Goal: Transaction & Acquisition: Purchase product/service

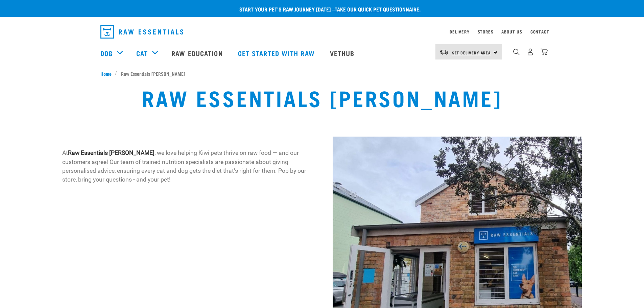
click at [481, 52] on span "Set Delivery Area" at bounding box center [471, 52] width 39 height 2
click at [467, 70] on link "[GEOGRAPHIC_DATA]" at bounding box center [467, 71] width 65 height 15
click at [473, 54] on span "[GEOGRAPHIC_DATA]" at bounding box center [472, 52] width 41 height 2
click at [458, 33] on link "Delivery" at bounding box center [459, 31] width 20 height 2
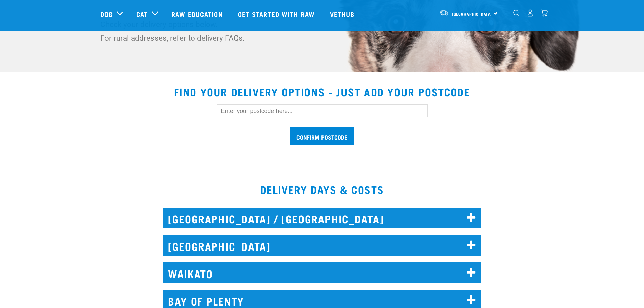
scroll to position [169, 0]
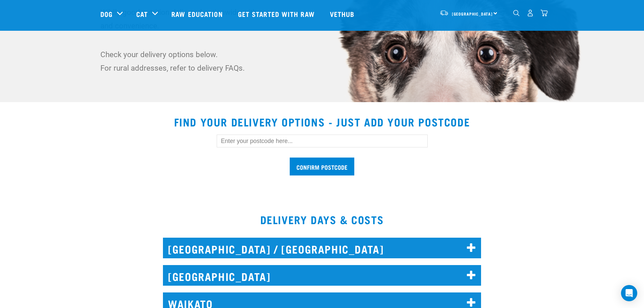
scroll to position [169, 0]
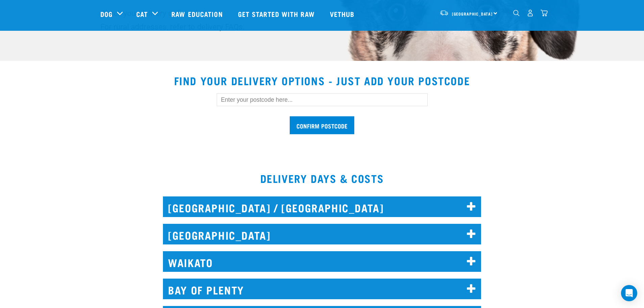
click at [330, 103] on input "text" at bounding box center [322, 99] width 211 height 13
type input "0620"
click at [334, 116] on input "Confirm postcode" at bounding box center [322, 125] width 65 height 18
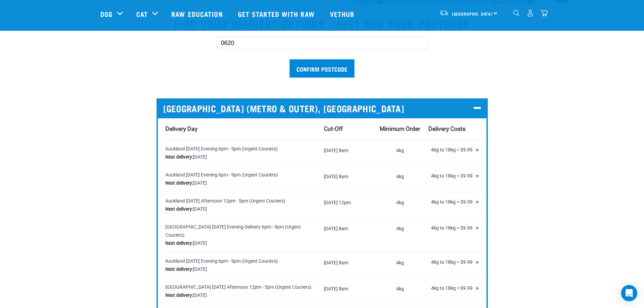
scroll to position [236, 0]
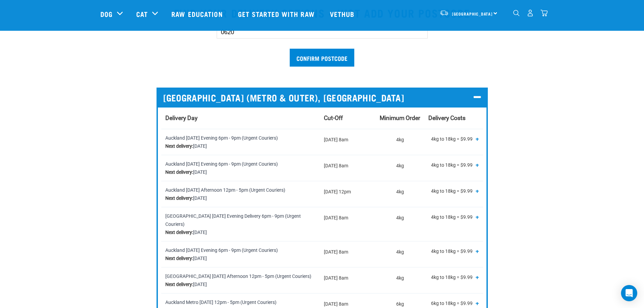
click at [353, 146] on td "Monday 8am" at bounding box center [348, 142] width 56 height 26
click at [356, 167] on td "[DATE] 8am" at bounding box center [348, 168] width 56 height 26
click at [477, 165] on span "+" at bounding box center [476, 164] width 3 height 7
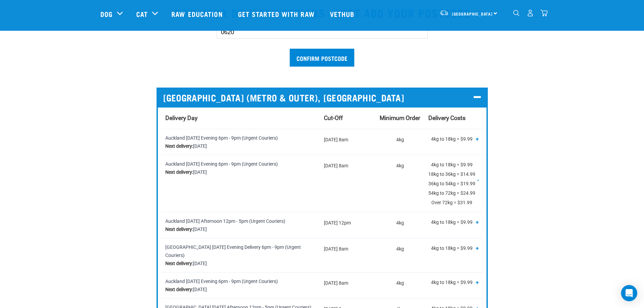
click at [459, 164] on p "4kg to 18kg = $9.99 18kg to 36kg = $14.99 36kg to 54kg = $19.99 54kg to 72kg = …" at bounding box center [453, 183] width 50 height 47
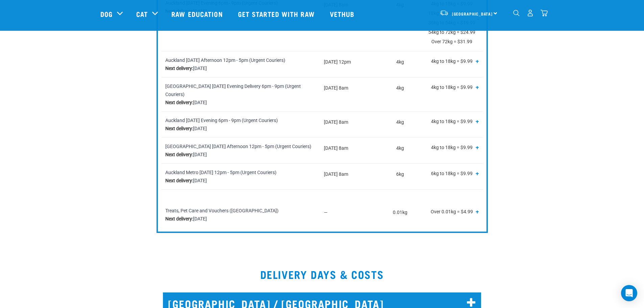
scroll to position [304, 0]
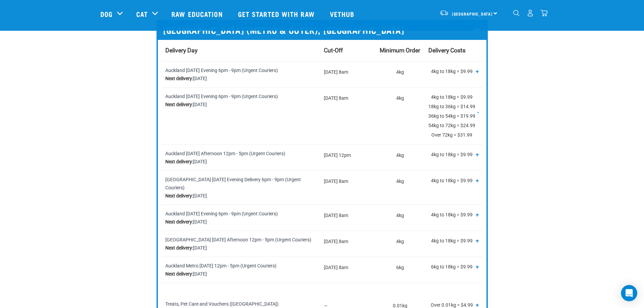
click at [532, 13] on img "dropdown navigation" at bounding box center [529, 12] width 7 height 7
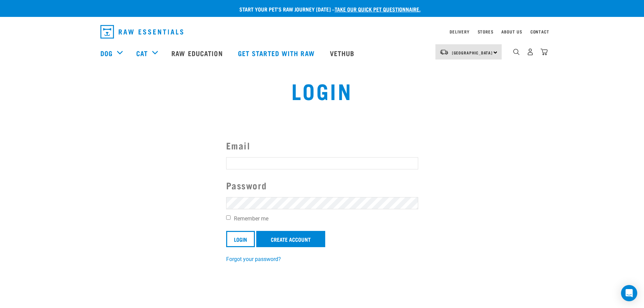
click at [309, 161] on input "Email" at bounding box center [322, 163] width 192 height 12
type input "carlee@capaterson.com"
click at [239, 236] on input "Login" at bounding box center [240, 239] width 29 height 16
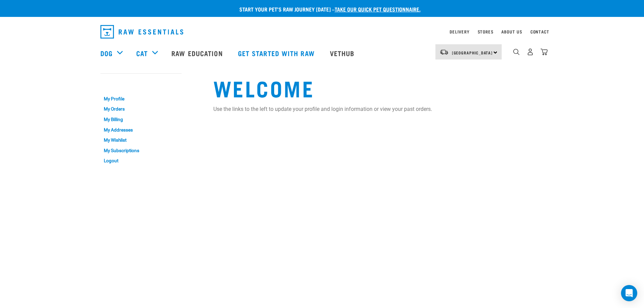
click at [83, 120] on div "Start your pet’s raw journey [DATE] – take our quick pet questionnaire. Deliver…" at bounding box center [322, 84] width 644 height 169
click at [110, 109] on link "My Orders" at bounding box center [140, 109] width 81 height 10
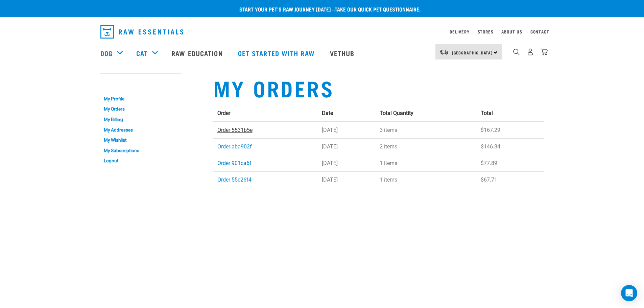
click at [246, 129] on link "Order 5531b5e" at bounding box center [234, 130] width 35 height 6
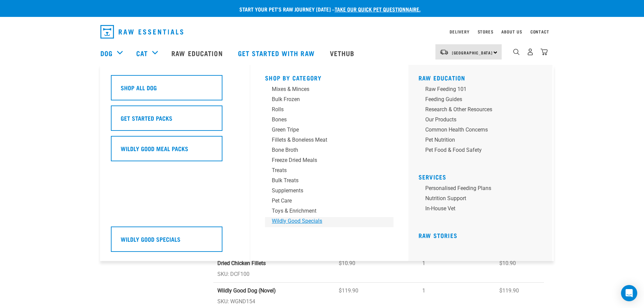
click at [278, 219] on div "Wildly Good Specials" at bounding box center [324, 221] width 105 height 8
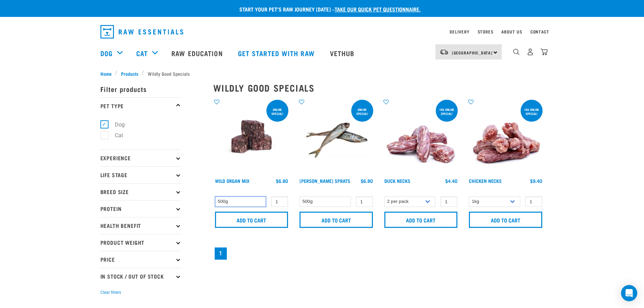
click at [256, 203] on select "500g" at bounding box center [240, 201] width 51 height 10
click at [258, 220] on input "Add to cart" at bounding box center [251, 219] width 73 height 16
click at [265, 223] on input "Add to cart" at bounding box center [251, 219] width 73 height 16
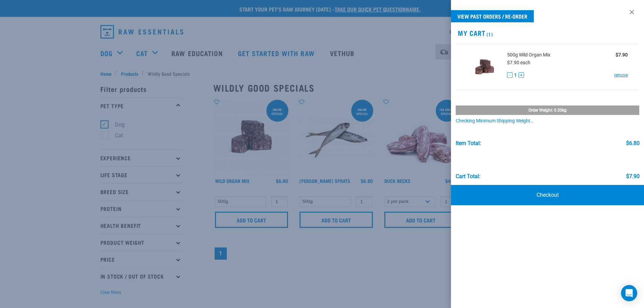
click at [326, 249] on div at bounding box center [322, 154] width 644 height 308
click at [347, 246] on div at bounding box center [322, 154] width 644 height 308
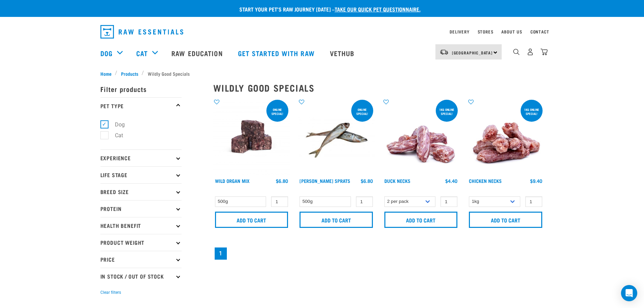
click at [178, 156] on icon at bounding box center [178, 158] width 4 height 4
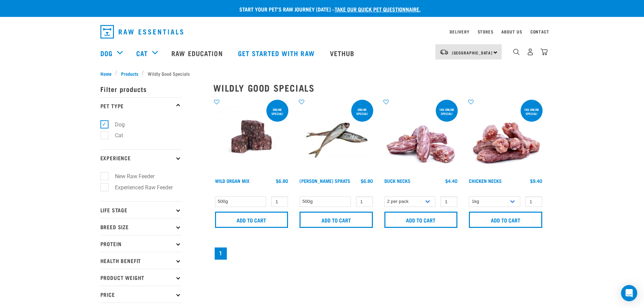
click at [177, 206] on p "Life Stage" at bounding box center [140, 209] width 81 height 17
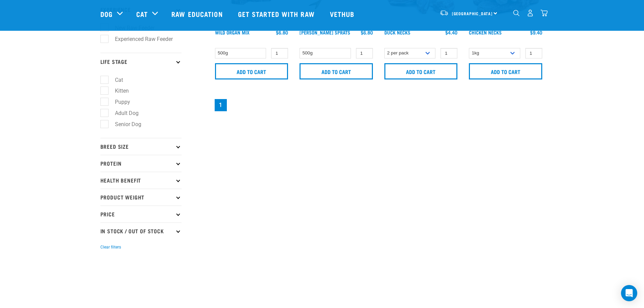
scroll to position [101, 0]
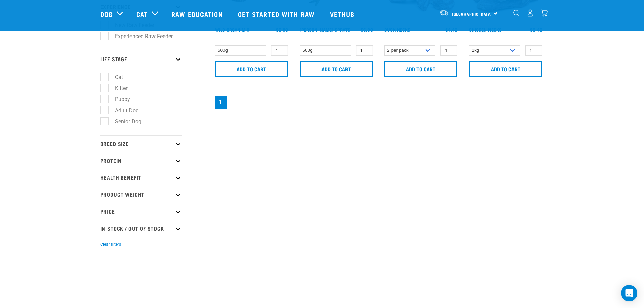
click at [132, 111] on label "Adult Dog" at bounding box center [122, 110] width 37 height 8
click at [105, 111] on input "Adult Dog" at bounding box center [102, 109] width 4 height 4
checkbox input "true"
click at [178, 143] on icon at bounding box center [178, 144] width 4 height 4
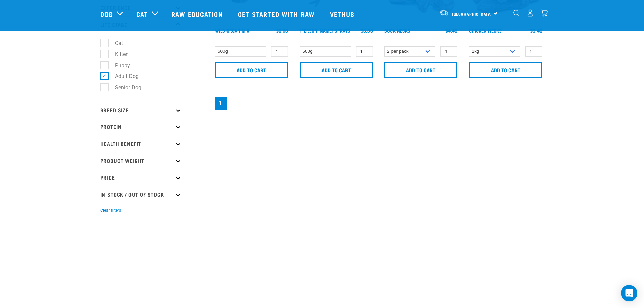
scroll to position [101, 0]
click at [177, 111] on p "Breed Size" at bounding box center [140, 108] width 81 height 17
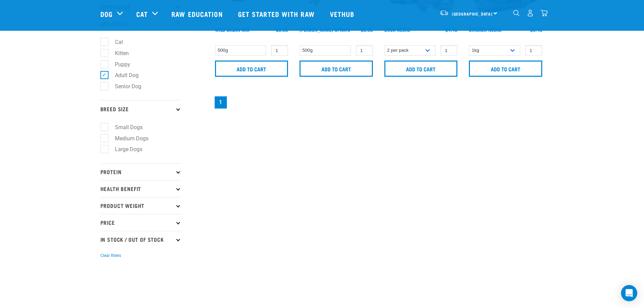
click at [136, 141] on label "Medium Dogs" at bounding box center [127, 138] width 47 height 8
click at [105, 139] on input "Medium Dogs" at bounding box center [102, 137] width 4 height 4
checkbox input "true"
click at [174, 172] on p "Protein" at bounding box center [140, 171] width 81 height 17
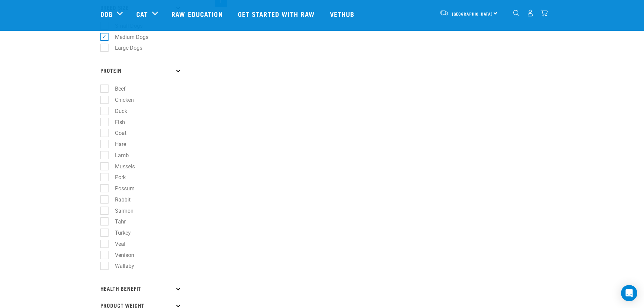
scroll to position [236, 0]
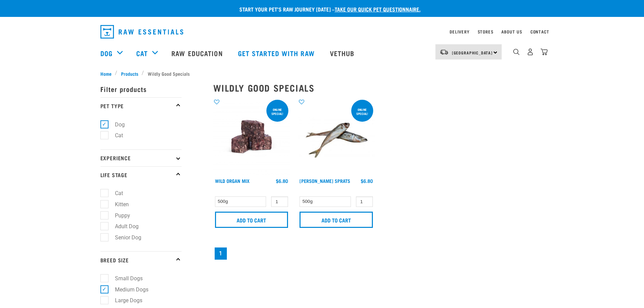
click at [106, 226] on label "Adult Dog" at bounding box center [122, 226] width 37 height 8
click at [105, 226] on input "Adult Dog" at bounding box center [102, 225] width 4 height 4
checkbox input "true"
click at [134, 75] on div "× Filter products Pet Type Dog Cat Experience New Raw Feeder Experienced Raw Fe…" at bounding box center [152, 247] width 113 height 348
click at [133, 73] on div "× Filter products Pet Type Dog Cat Experience New Raw Feeder Experienced Raw Fe…" at bounding box center [152, 247] width 113 height 348
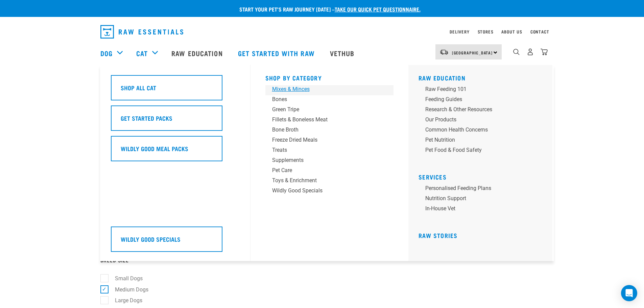
click at [288, 89] on div "Mixes & Minces" at bounding box center [324, 89] width 105 height 8
click at [289, 91] on div "Mixes & Minces" at bounding box center [324, 89] width 105 height 8
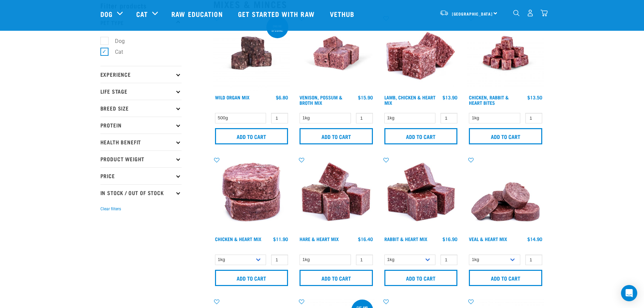
scroll to position [68, 0]
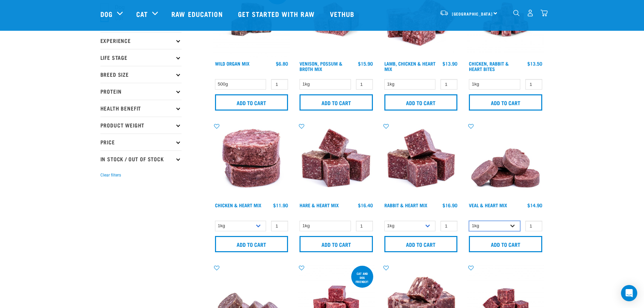
click at [514, 224] on select "1kg 3kg" at bounding box center [494, 226] width 51 height 10
select select "743"
click at [469, 221] on select "1kg 3kg" at bounding box center [494, 226] width 51 height 10
click at [511, 243] on input "Add to cart" at bounding box center [505, 244] width 73 height 16
click at [429, 226] on select "1kg 3kg" at bounding box center [409, 226] width 51 height 10
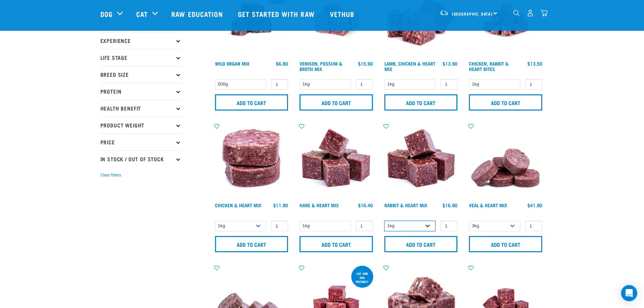
select select "465"
click at [384, 221] on select "1kg 3kg" at bounding box center [409, 226] width 51 height 10
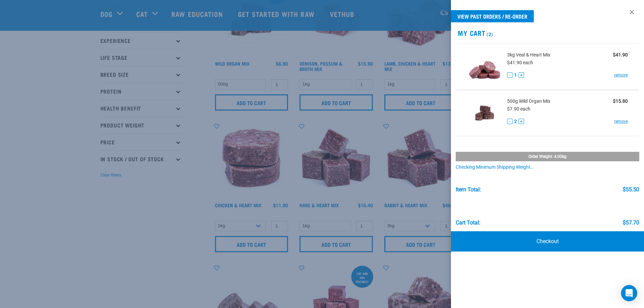
click at [428, 242] on div at bounding box center [322, 154] width 644 height 308
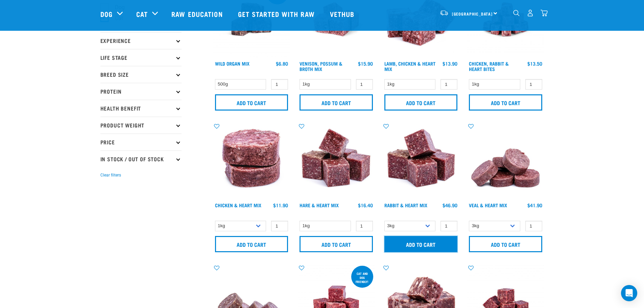
click at [428, 242] on input "Add to cart" at bounding box center [420, 244] width 73 height 16
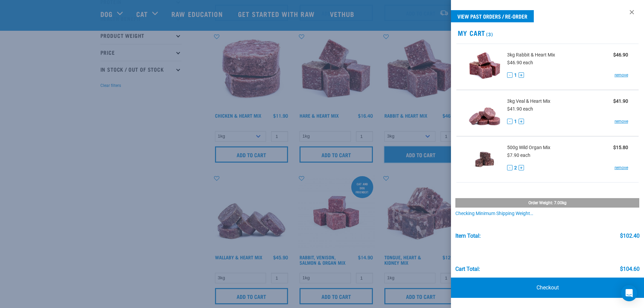
scroll to position [169, 0]
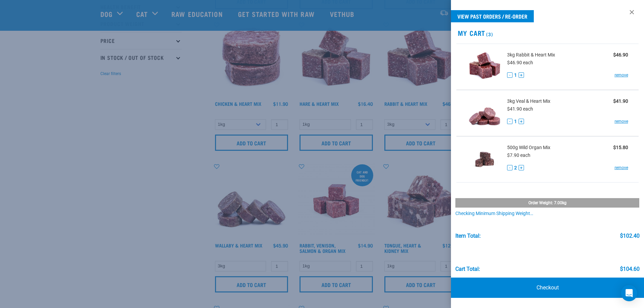
click at [153, 259] on div at bounding box center [322, 154] width 644 height 308
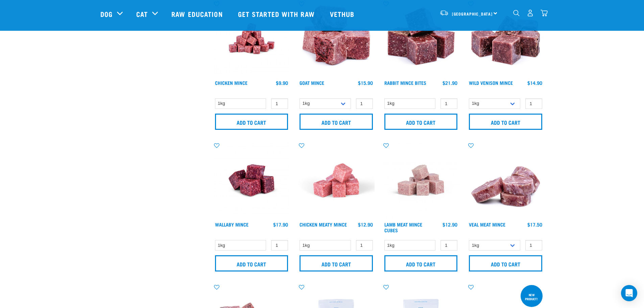
scroll to position [507, 0]
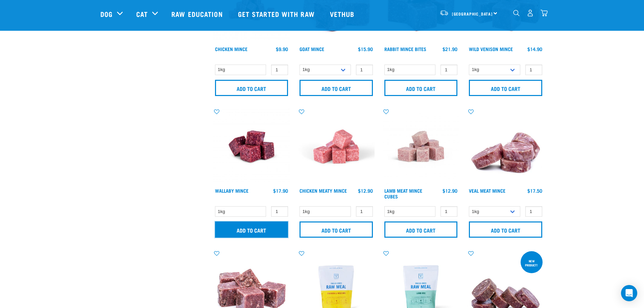
click at [254, 227] on input "Add to cart" at bounding box center [251, 229] width 73 height 16
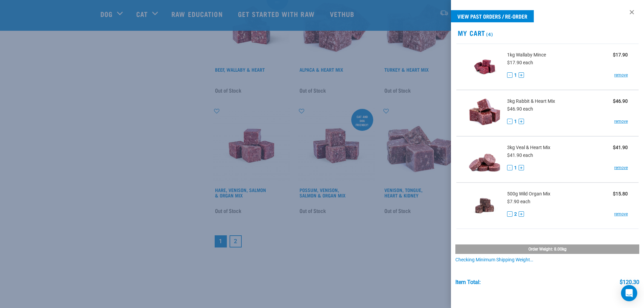
scroll to position [912, 0]
click at [347, 235] on div at bounding box center [322, 154] width 644 height 308
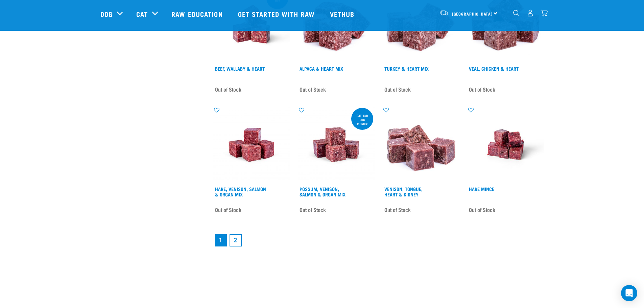
click at [238, 240] on link "2" at bounding box center [235, 240] width 12 height 12
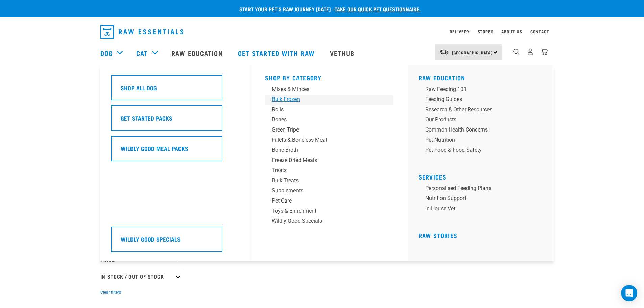
click at [281, 100] on div "Bulk Frozen" at bounding box center [324, 99] width 105 height 8
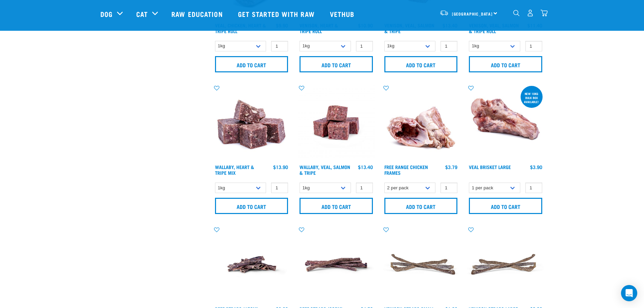
scroll to position [541, 0]
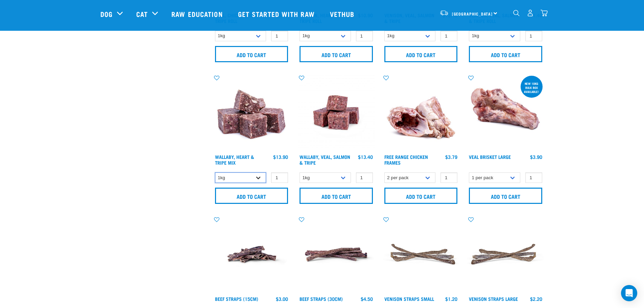
click at [258, 179] on select "1kg 3kg Bulk (10kg)" at bounding box center [240, 177] width 51 height 10
select select "776"
click at [215, 172] on select "1kg 3kg Bulk (10kg)" at bounding box center [240, 177] width 51 height 10
click at [253, 197] on input "Add to cart" at bounding box center [251, 196] width 73 height 16
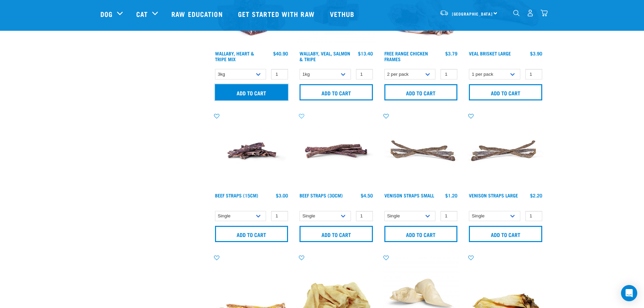
scroll to position [676, 0]
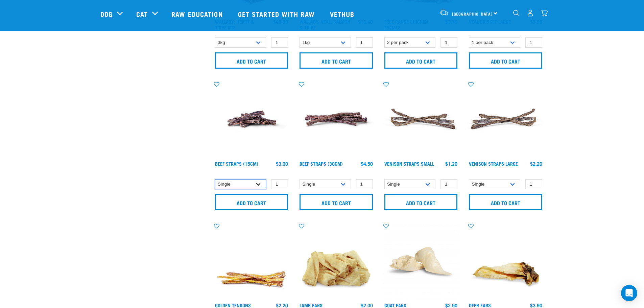
click at [260, 184] on select "Single 6 per pack 25 per pack" at bounding box center [240, 184] width 51 height 10
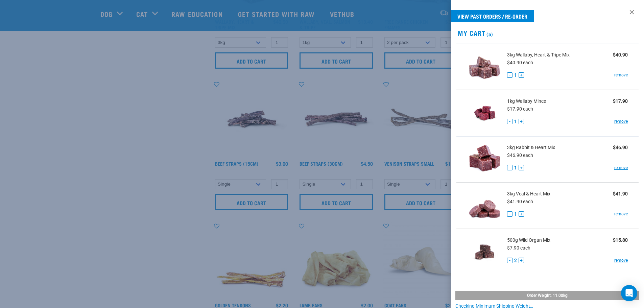
click at [321, 141] on div at bounding box center [322, 154] width 644 height 308
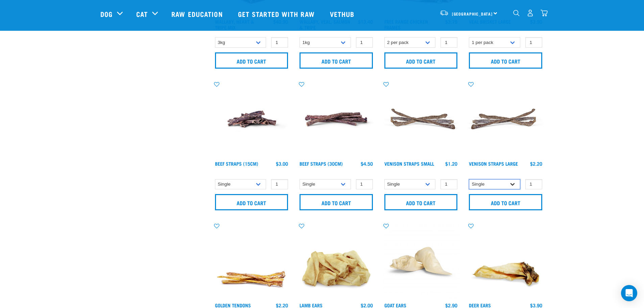
click at [514, 181] on select "Single 10 per pack 25 per pack" at bounding box center [494, 184] width 51 height 10
click at [469, 179] on select "Single 10 per pack 25 per pack" at bounding box center [494, 184] width 51 height 10
click at [511, 182] on select "Single 10 per pack 25 per pack" at bounding box center [494, 184] width 51 height 10
click at [469, 179] on select "Single 10 per pack 25 per pack" at bounding box center [494, 184] width 51 height 10
click at [511, 182] on select "Single 10 per pack 25 per pack" at bounding box center [494, 184] width 51 height 10
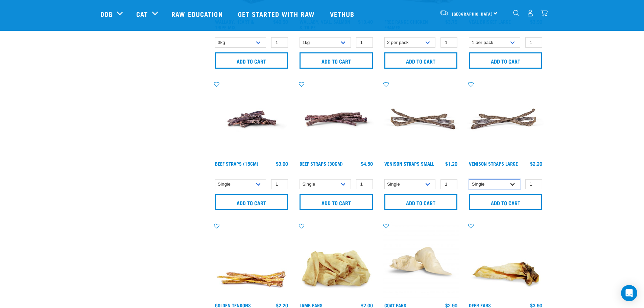
select select "699403"
click at [469, 179] on select "Single 10 per pack 25 per pack" at bounding box center [494, 184] width 51 height 10
click at [514, 201] on input "Add to cart" at bounding box center [505, 202] width 73 height 16
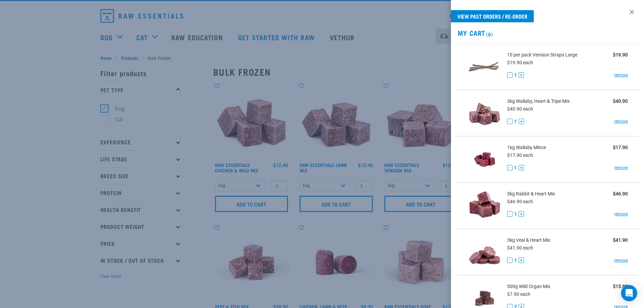
scroll to position [0, 0]
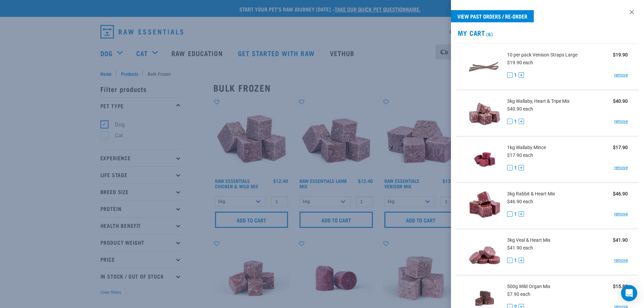
click at [340, 87] on div at bounding box center [322, 154] width 644 height 308
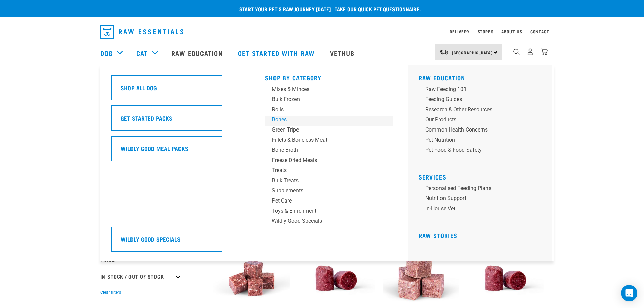
click at [283, 121] on div "Bones" at bounding box center [324, 120] width 105 height 8
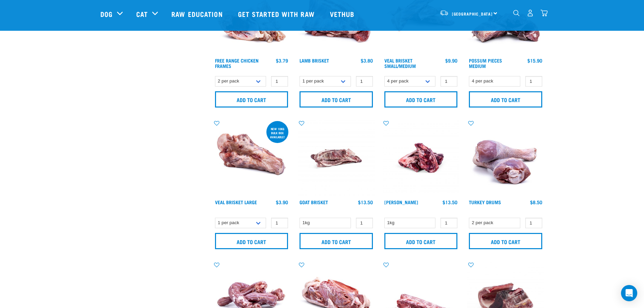
scroll to position [338, 0]
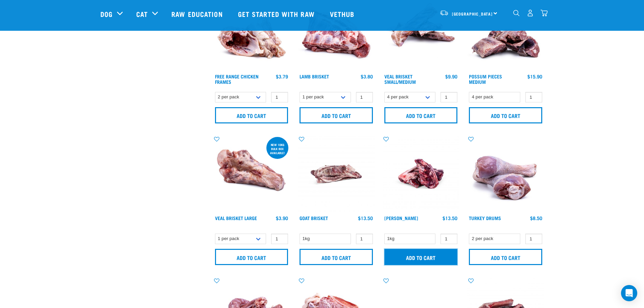
click at [436, 256] on input "Add to cart" at bounding box center [420, 257] width 73 height 16
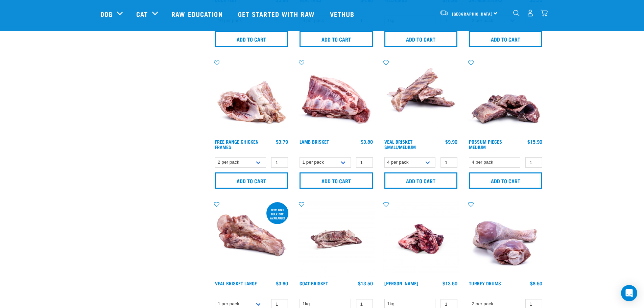
scroll to position [270, 0]
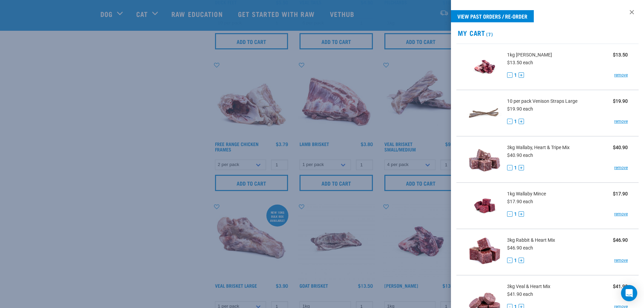
click at [427, 213] on div at bounding box center [322, 154] width 644 height 308
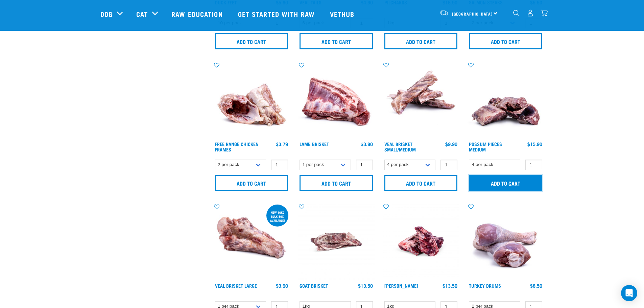
click at [484, 184] on input "Add to cart" at bounding box center [505, 183] width 73 height 16
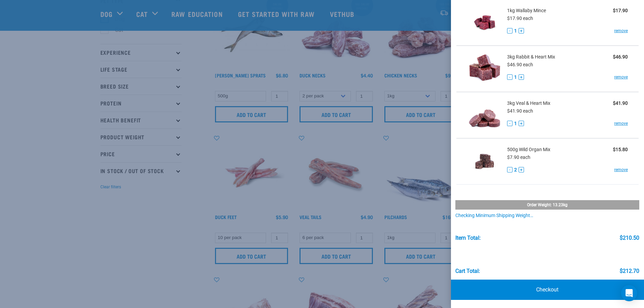
scroll to position [68, 0]
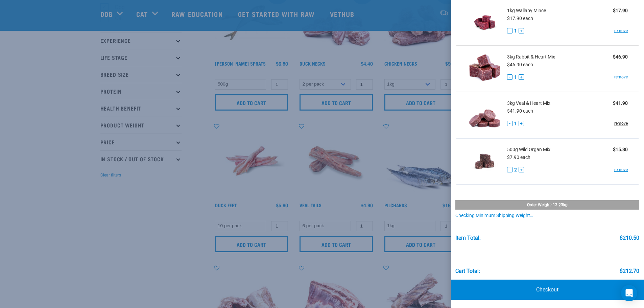
click at [614, 122] on link "remove" at bounding box center [621, 123] width 14 height 6
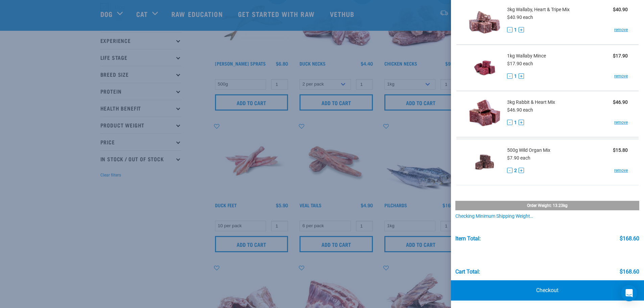
scroll to position [183, 0]
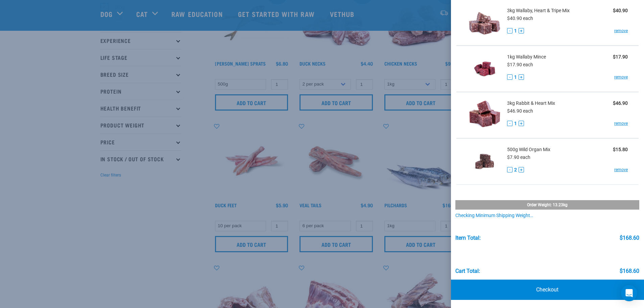
click at [128, 200] on div at bounding box center [322, 154] width 644 height 308
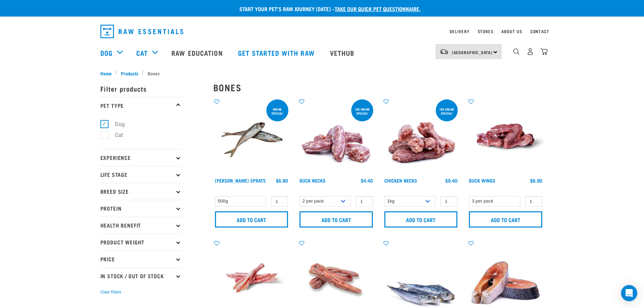
scroll to position [167, 0]
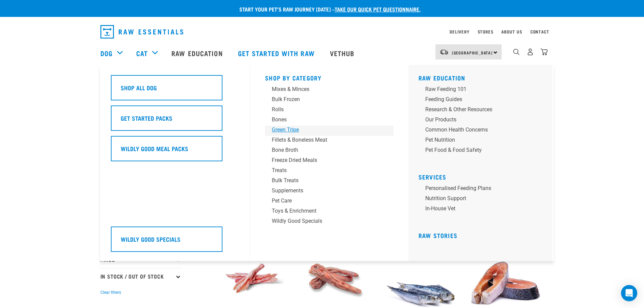
click at [297, 126] on div "Green Tripe" at bounding box center [324, 130] width 105 height 8
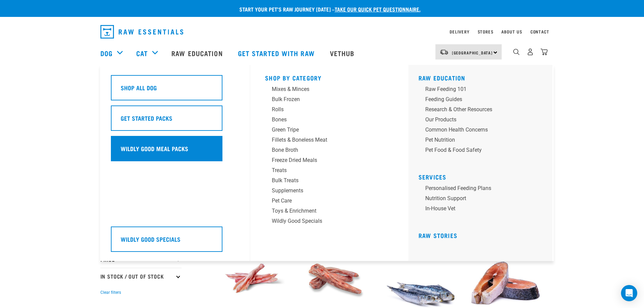
click at [182, 147] on h5 "Wildly Good Meal Packs" at bounding box center [155, 148] width 68 height 9
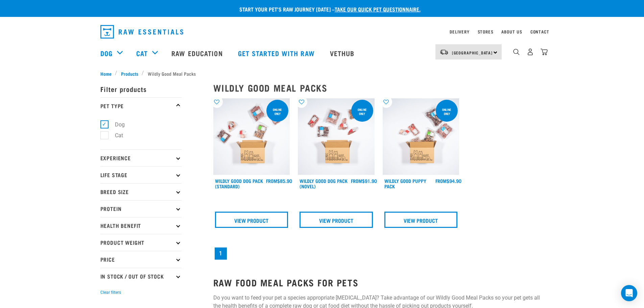
click at [333, 150] on img at bounding box center [336, 136] width 77 height 77
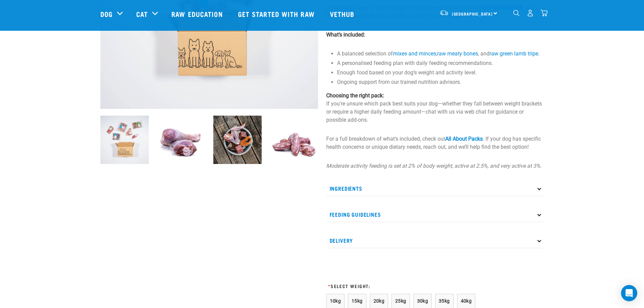
scroll to position [169, 0]
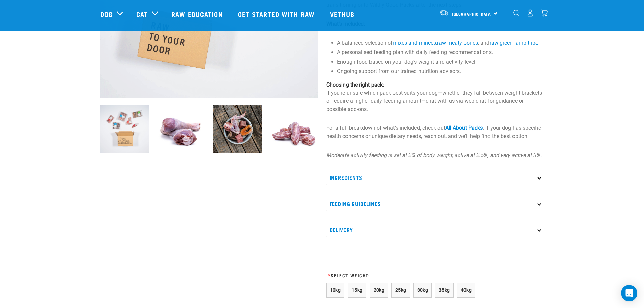
click at [430, 184] on p "Ingredients" at bounding box center [435, 177] width 218 height 15
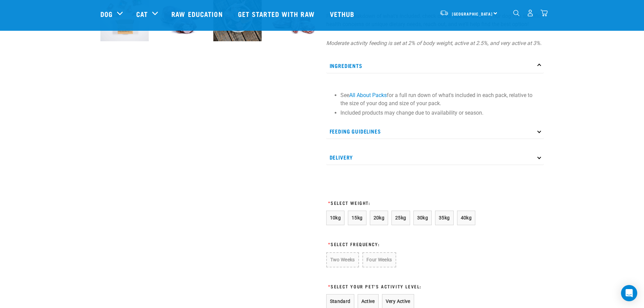
scroll to position [270, 0]
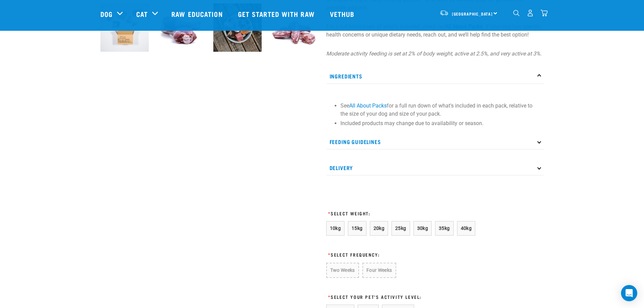
click at [451, 149] on p "Feeding Guidelines" at bounding box center [435, 141] width 218 height 15
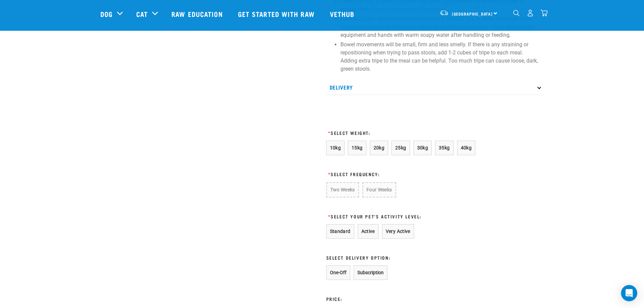
scroll to position [507, 0]
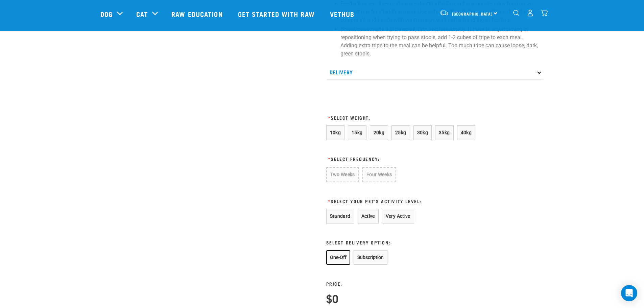
click at [338, 265] on button "One-Off" at bounding box center [338, 257] width 24 height 15
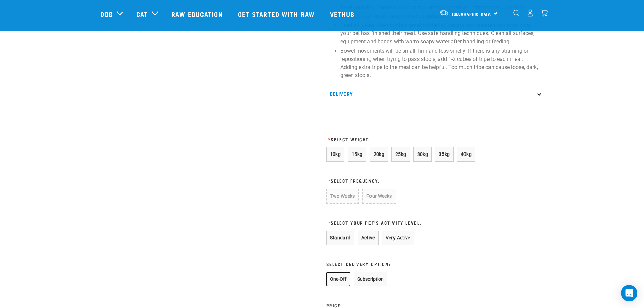
scroll to position [473, 0]
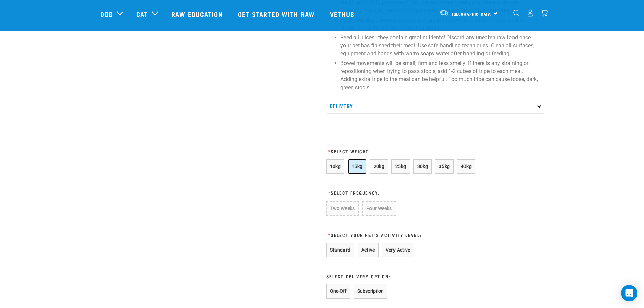
click at [358, 174] on button "15kg" at bounding box center [357, 166] width 19 height 15
click at [377, 169] on span "20kg" at bounding box center [378, 166] width 11 height 5
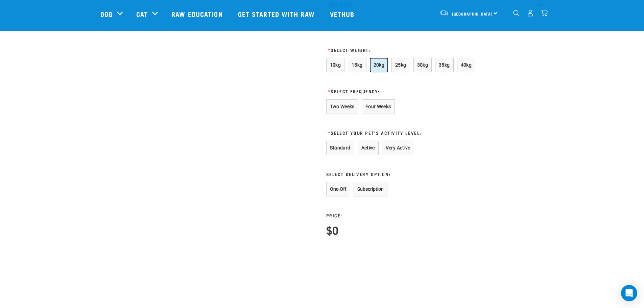
scroll to position [541, 0]
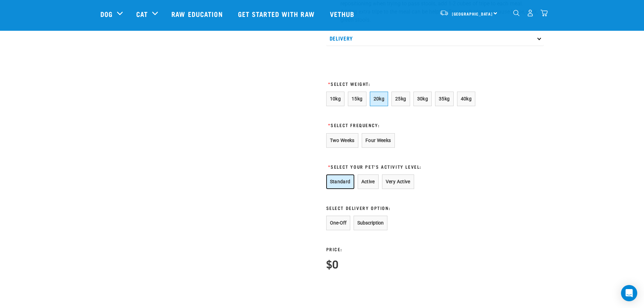
click at [347, 189] on button "Standard" at bounding box center [340, 181] width 28 height 15
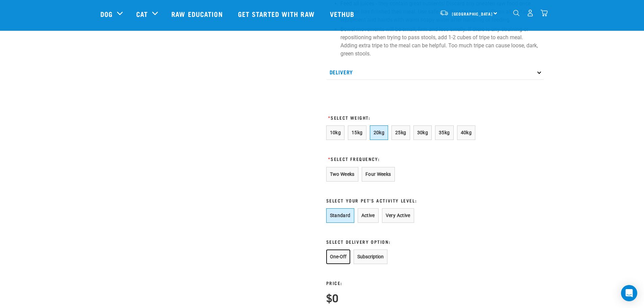
click at [338, 263] on button "One-Off" at bounding box center [338, 256] width 24 height 15
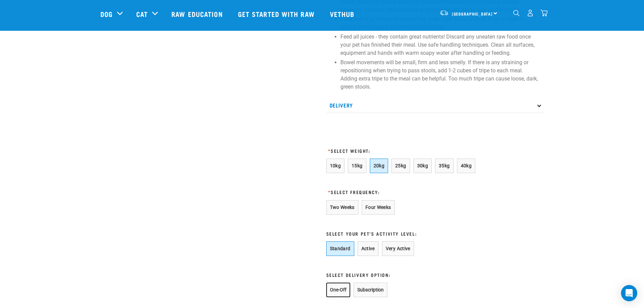
scroll to position [473, 0]
click at [498, 114] on p "Delivery" at bounding box center [435, 105] width 218 height 15
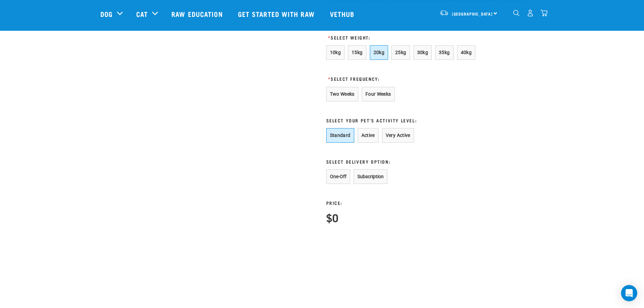
scroll to position [845, 0]
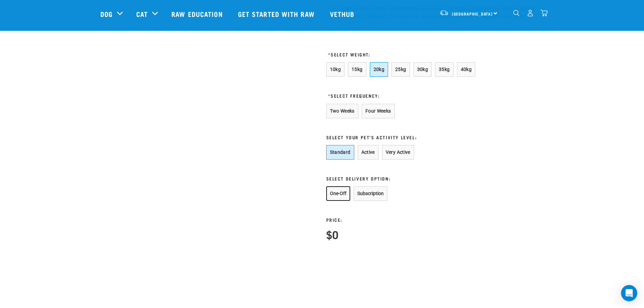
click at [342, 186] on button "One-Off" at bounding box center [338, 193] width 24 height 15
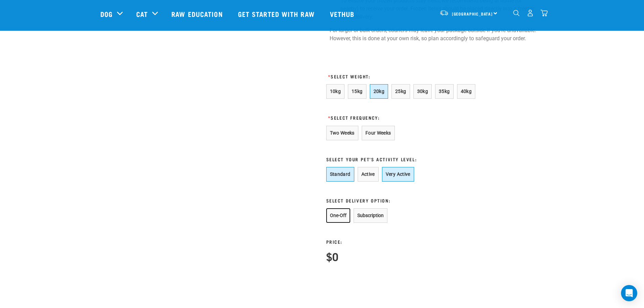
scroll to position [811, 0]
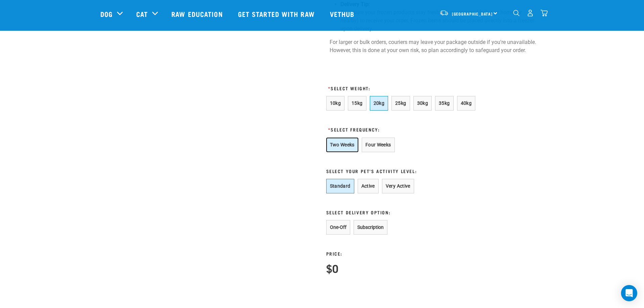
click at [346, 138] on button "Two Weeks" at bounding box center [342, 145] width 32 height 15
click at [342, 223] on button "One-Off" at bounding box center [338, 227] width 24 height 15
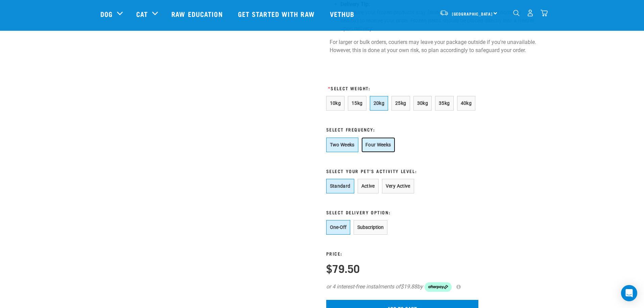
click at [382, 138] on button "Four Weeks" at bounding box center [377, 145] width 33 height 15
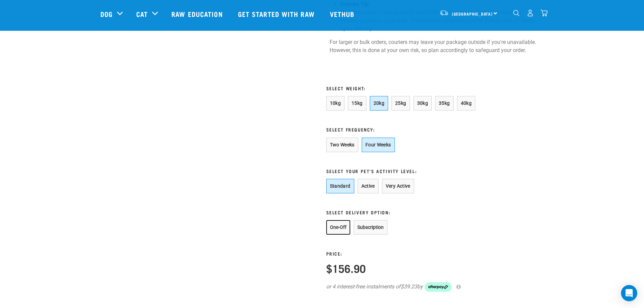
click at [335, 223] on button "One-Off" at bounding box center [338, 227] width 24 height 15
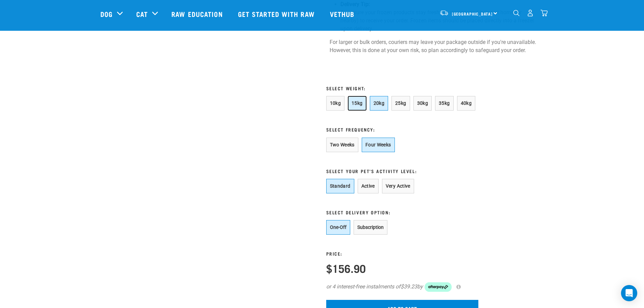
click at [365, 96] on button "15kg" at bounding box center [357, 103] width 19 height 15
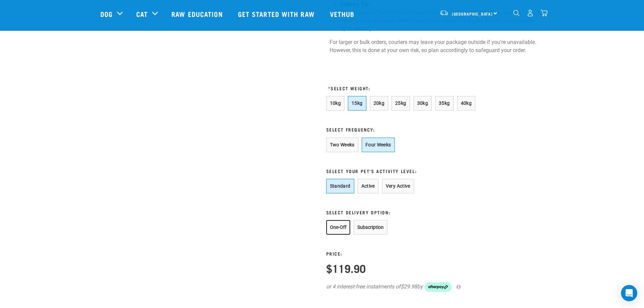
click at [343, 220] on button "One-Off" at bounding box center [338, 227] width 24 height 15
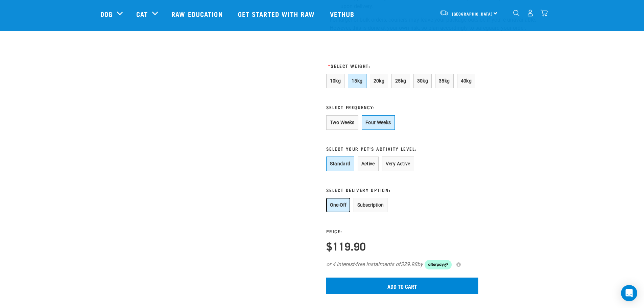
scroll to position [845, 0]
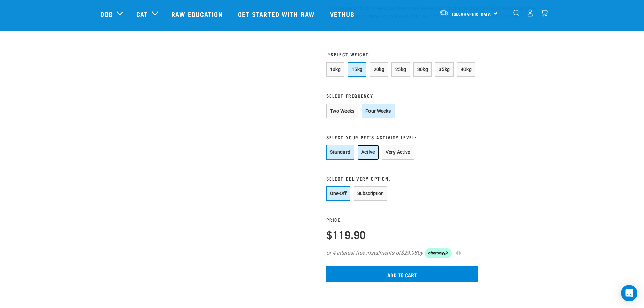
click at [367, 145] on button "Active" at bounding box center [367, 152] width 21 height 15
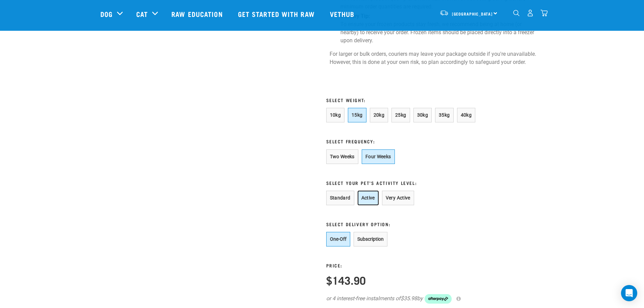
scroll to position [811, 0]
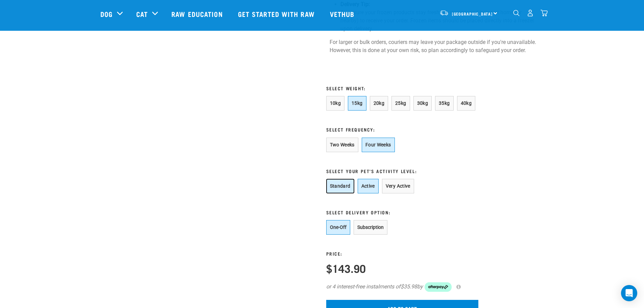
click at [343, 179] on button "Standard" at bounding box center [340, 186] width 28 height 15
click at [365, 179] on button "Active" at bounding box center [367, 186] width 21 height 15
click at [346, 179] on button "Standard" at bounding box center [340, 186] width 28 height 15
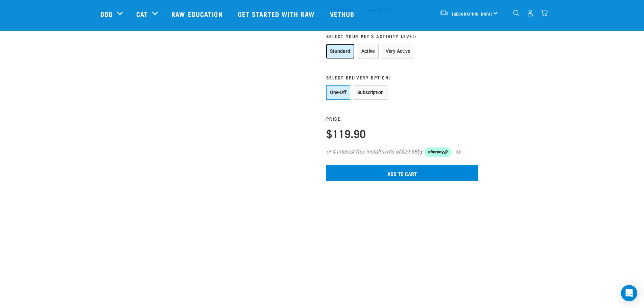
scroll to position [946, 0]
click at [400, 168] on input "Add to cart" at bounding box center [402, 173] width 152 height 16
click at [545, 14] on img "dropdown navigation" at bounding box center [543, 12] width 7 height 7
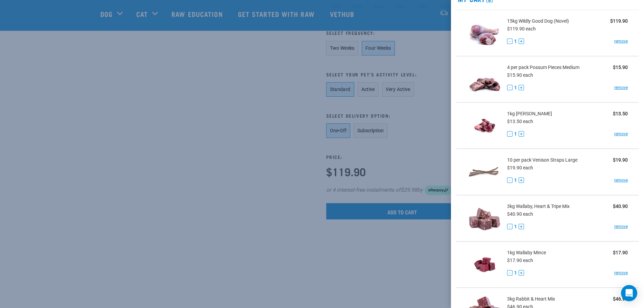
scroll to position [0, 0]
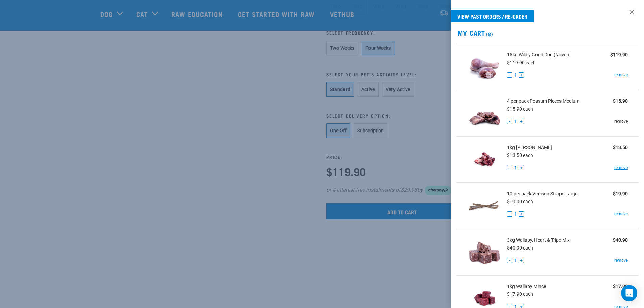
click at [614, 120] on link "remove" at bounding box center [621, 121] width 14 height 6
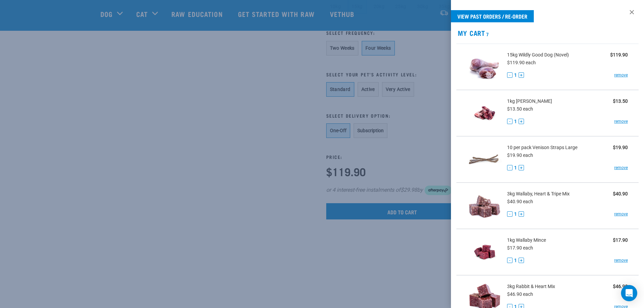
click at [614, 120] on link "remove" at bounding box center [621, 121] width 14 height 6
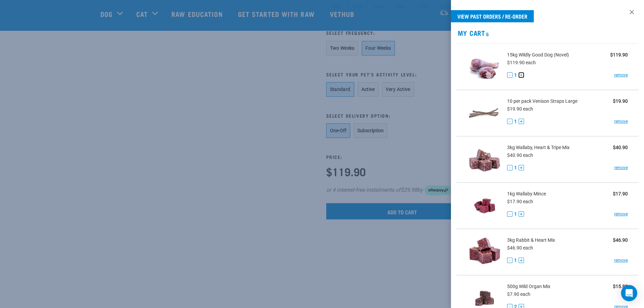
click at [521, 74] on button "+" at bounding box center [520, 74] width 5 height 5
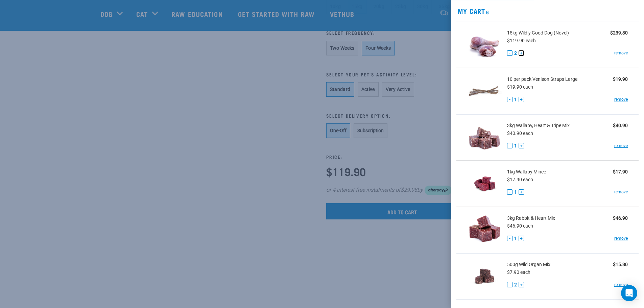
scroll to position [34, 0]
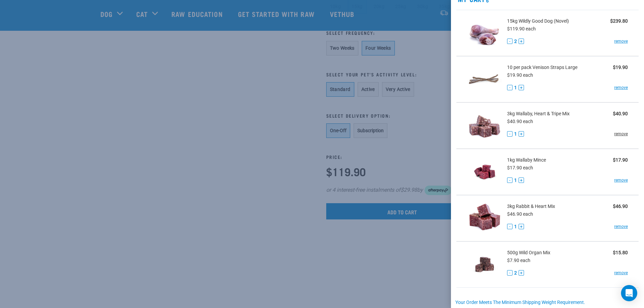
click at [616, 133] on link "remove" at bounding box center [621, 134] width 14 height 6
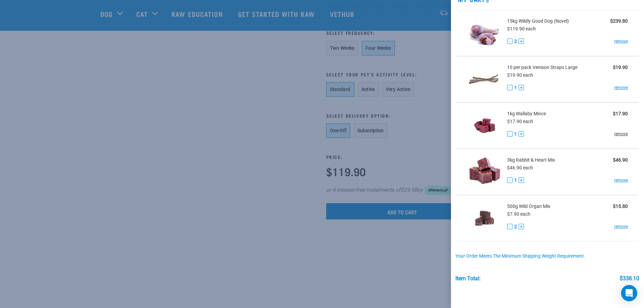
click at [615, 134] on link "remove" at bounding box center [621, 134] width 14 height 6
click at [619, 178] on link "remove" at bounding box center [621, 180] width 14 height 6
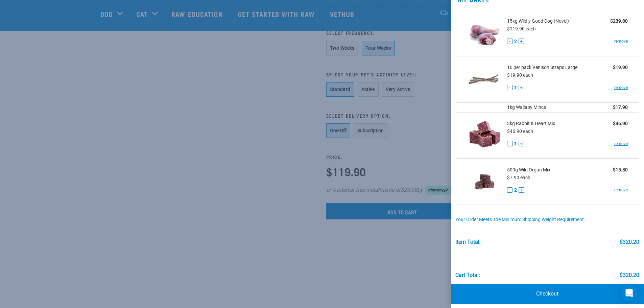
scroll to position [28, 0]
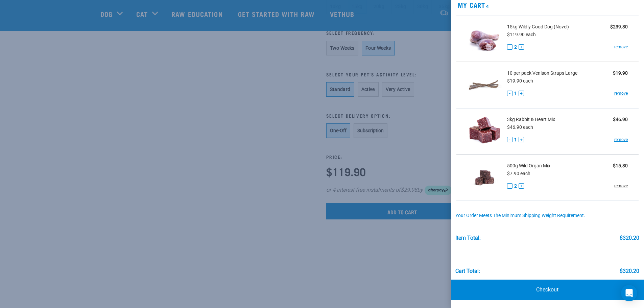
click at [616, 186] on link "remove" at bounding box center [621, 186] width 14 height 6
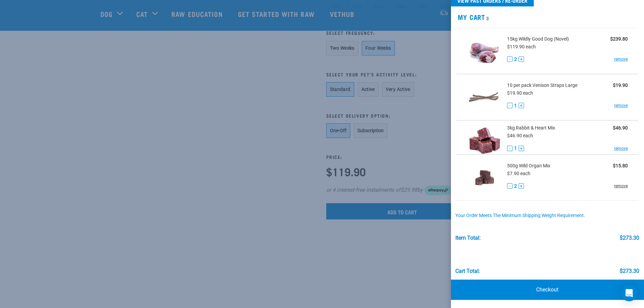
scroll to position [0, 0]
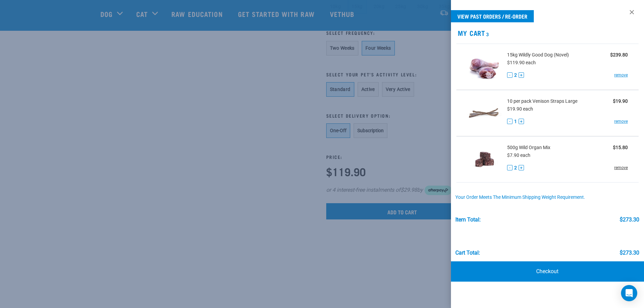
click at [619, 168] on link "remove" at bounding box center [621, 168] width 14 height 6
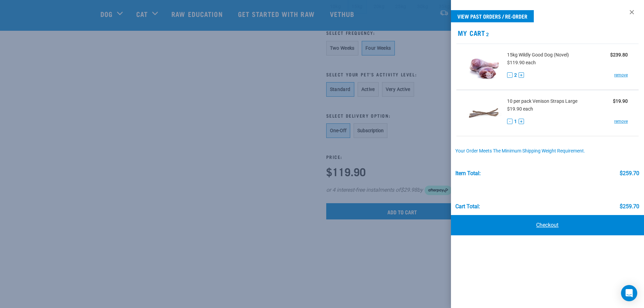
click at [575, 221] on link "Checkout" at bounding box center [547, 225] width 193 height 20
click at [549, 225] on link "Checkout" at bounding box center [547, 225] width 193 height 20
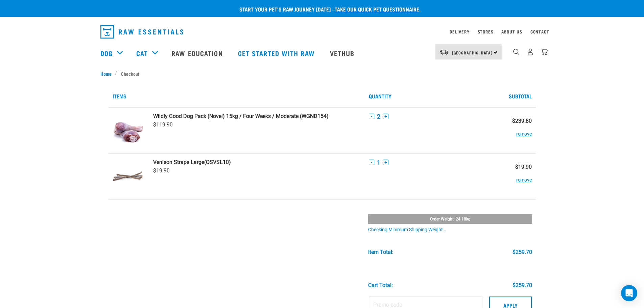
click at [141, 33] on img "dropdown navigation" at bounding box center [141, 32] width 83 height 14
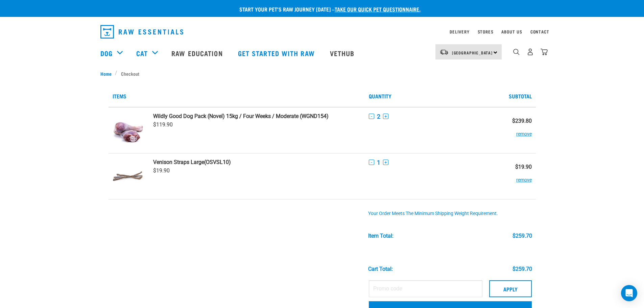
click at [143, 34] on img "dropdown navigation" at bounding box center [141, 32] width 83 height 14
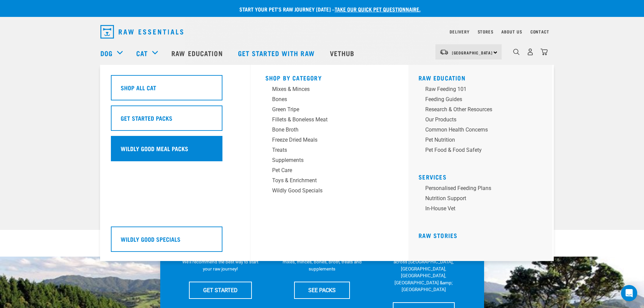
click at [188, 147] on div "Wildly Good Meal Packs" at bounding box center [166, 148] width 111 height 25
click at [175, 146] on h5 "Wildly Good Meal Packs" at bounding box center [155, 148] width 68 height 9
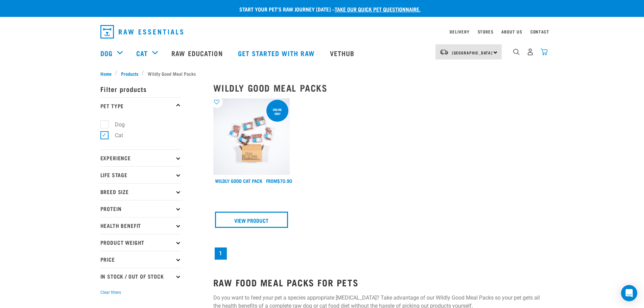
click at [544, 52] on img "dropdown navigation" at bounding box center [543, 51] width 7 height 7
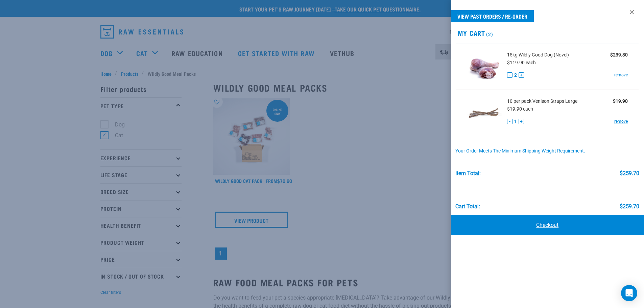
click at [544, 215] on link "Checkout" at bounding box center [547, 225] width 193 height 20
click at [544, 221] on link "Checkout" at bounding box center [547, 225] width 193 height 20
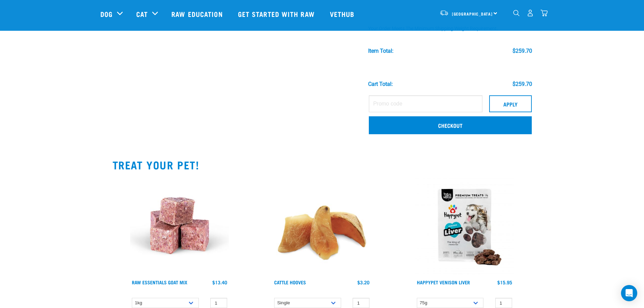
scroll to position [169, 0]
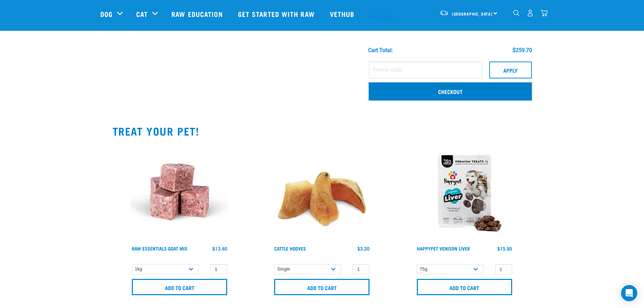
click at [451, 87] on link "Checkout" at bounding box center [450, 91] width 163 height 18
click at [451, 91] on link "Checkout" at bounding box center [450, 91] width 163 height 18
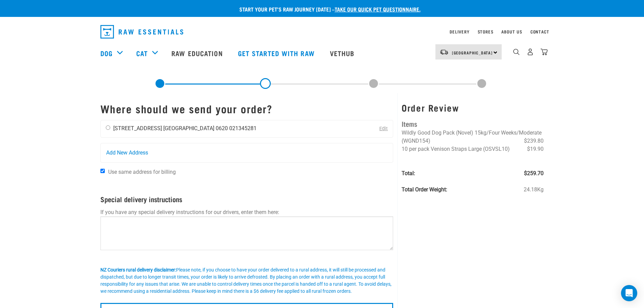
click at [163, 128] on li "[GEOGRAPHIC_DATA] 0620" at bounding box center [195, 128] width 65 height 6
click at [110, 127] on div "[PERSON_NAME] [STREET_ADDRESS] [GEOGRAPHIC_DATA] 0620 021345281" at bounding box center [181, 128] width 161 height 17
click at [108, 128] on input "radio" at bounding box center [108, 127] width 4 height 4
radio input "true"
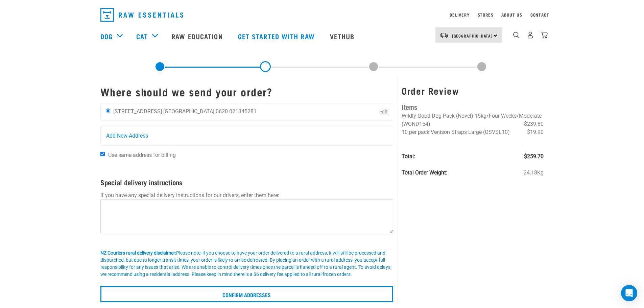
scroll to position [34, 0]
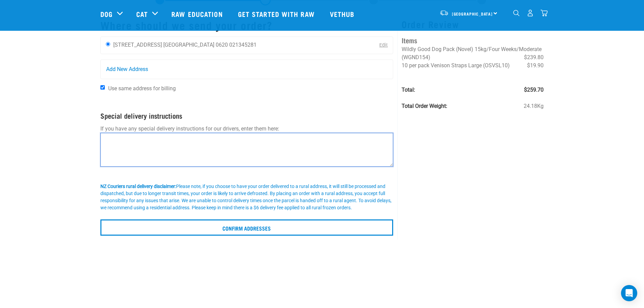
click at [222, 143] on textarea at bounding box center [246, 150] width 293 height 34
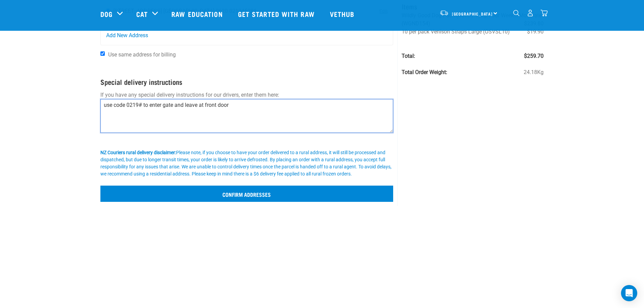
type textarea "use code 0219# to enter gate and leave at front door"
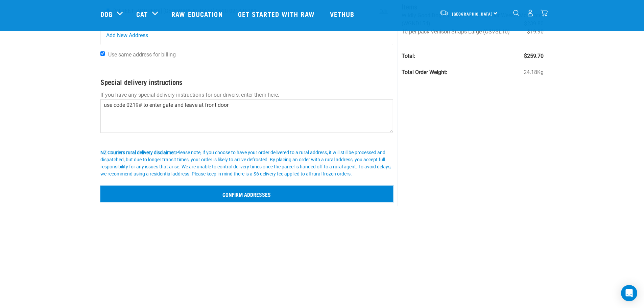
click at [276, 193] on input "Confirm addresses" at bounding box center [246, 193] width 293 height 16
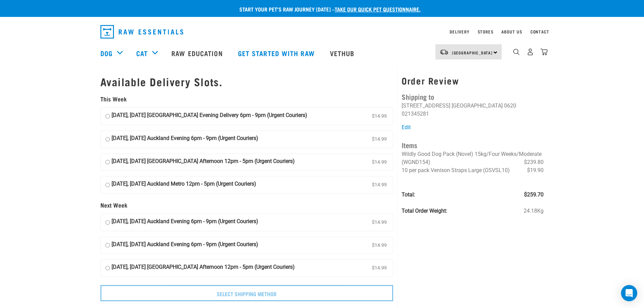
click at [108, 116] on input "[DATE], [DATE] [GEOGRAPHIC_DATA] Evening Delivery 6pm - 9pm (Urgent Couriers) $…" at bounding box center [107, 116] width 4 height 10
radio input "true"
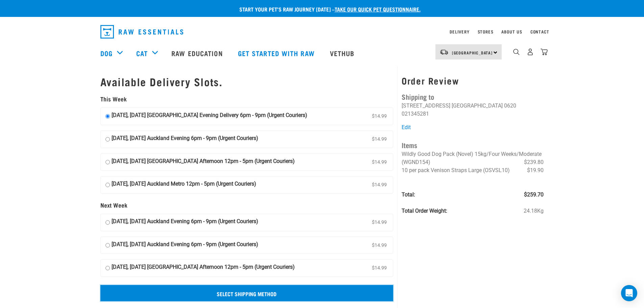
click at [245, 292] on input "Select Shipping Method" at bounding box center [246, 293] width 293 height 16
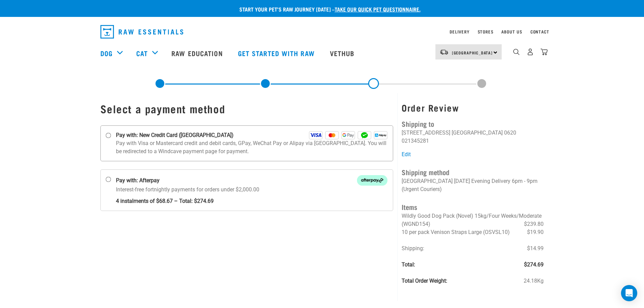
click at [139, 132] on strong "Pay with: New Credit Card (Windcave)" at bounding box center [175, 135] width 118 height 8
click at [111, 133] on input "Pay with: New Credit Card (Windcave)" at bounding box center [107, 135] width 5 height 5
radio input "true"
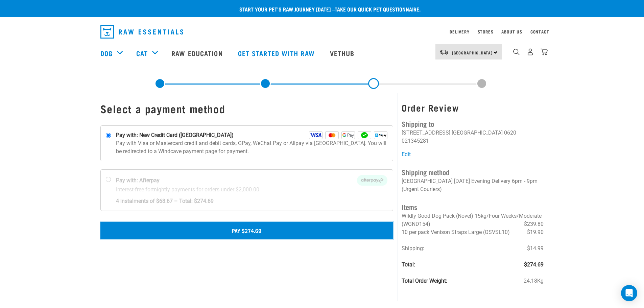
click at [250, 229] on button "Pay $274.69" at bounding box center [246, 230] width 293 height 17
